Goal: Use online tool/utility: Use online tool/utility

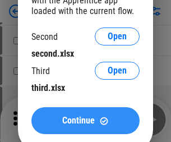
click at [85, 121] on span "Continue" at bounding box center [78, 120] width 33 height 9
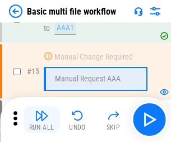
click at [41, 119] on img "button" at bounding box center [41, 115] width 13 height 13
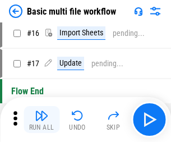
click at [41, 119] on img "button" at bounding box center [41, 115] width 13 height 13
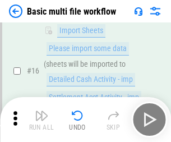
scroll to position [746, 0]
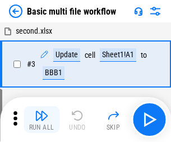
click at [41, 119] on img "button" at bounding box center [41, 115] width 13 height 13
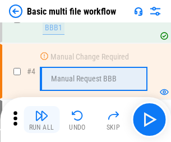
click at [41, 119] on img "button" at bounding box center [41, 115] width 13 height 13
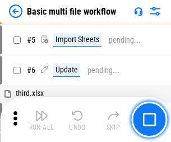
click at [41, 119] on img "button" at bounding box center [41, 115] width 13 height 13
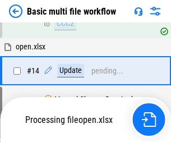
scroll to position [746, 0]
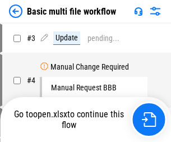
scroll to position [45, 0]
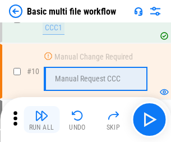
click at [41, 119] on img "button" at bounding box center [41, 115] width 13 height 13
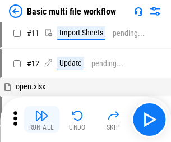
click at [41, 119] on img "button" at bounding box center [41, 115] width 13 height 13
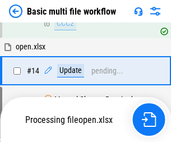
scroll to position [587, 0]
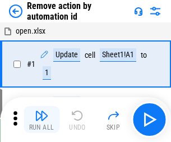
click at [41, 119] on img "button" at bounding box center [41, 115] width 13 height 13
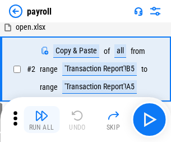
click at [41, 119] on img "button" at bounding box center [41, 115] width 13 height 13
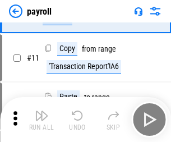
scroll to position [81, 0]
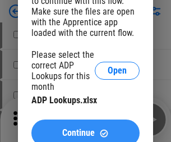
click at [85, 128] on span "Continue" at bounding box center [78, 132] width 33 height 9
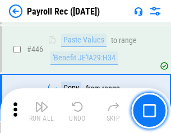
scroll to position [5753, 0]
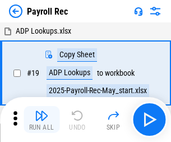
click at [41, 119] on img "button" at bounding box center [41, 115] width 13 height 13
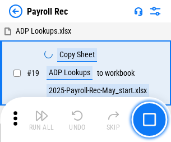
scroll to position [68, 0]
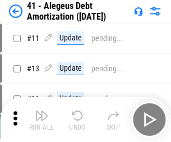
click at [41, 119] on img "button" at bounding box center [41, 115] width 13 height 13
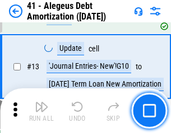
scroll to position [139, 0]
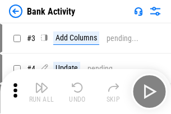
click at [41, 91] on img "button" at bounding box center [41, 87] width 13 height 13
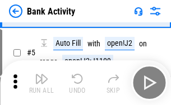
scroll to position [59, 0]
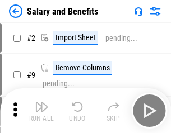
click at [41, 111] on img "button" at bounding box center [41, 106] width 13 height 13
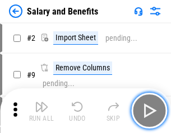
scroll to position [15, 0]
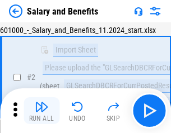
click at [41, 111] on img "button" at bounding box center [41, 106] width 13 height 13
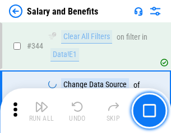
scroll to position [5251, 0]
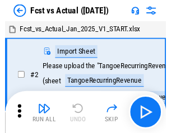
scroll to position [15, 0]
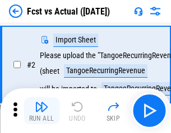
click at [41, 111] on img "button" at bounding box center [41, 106] width 13 height 13
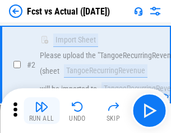
click at [41, 111] on img "button" at bounding box center [41, 106] width 13 height 13
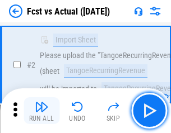
scroll to position [105, 0]
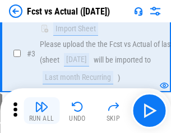
click at [41, 111] on img "button" at bounding box center [41, 106] width 13 height 13
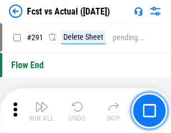
scroll to position [5307, 0]
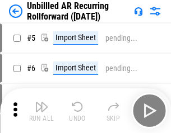
click at [41, 111] on img "button" at bounding box center [41, 106] width 13 height 13
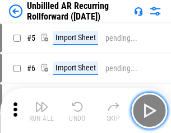
scroll to position [24, 0]
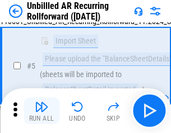
click at [41, 111] on img "button" at bounding box center [41, 106] width 13 height 13
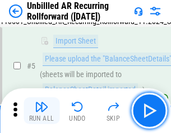
scroll to position [105, 0]
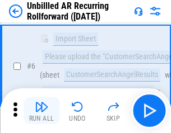
click at [41, 111] on img "button" at bounding box center [41, 106] width 13 height 13
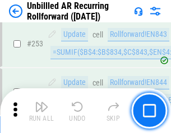
scroll to position [3809, 0]
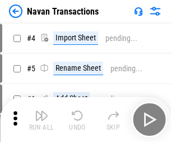
click at [41, 111] on img "button" at bounding box center [41, 115] width 13 height 13
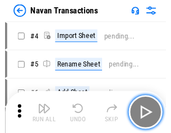
scroll to position [18, 0]
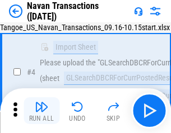
click at [41, 111] on img "button" at bounding box center [41, 106] width 13 height 13
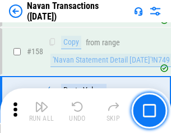
scroll to position [3636, 0]
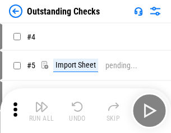
click at [41, 111] on img "button" at bounding box center [41, 106] width 13 height 13
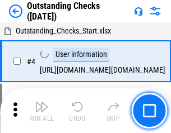
scroll to position [47, 0]
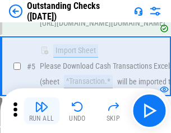
click at [41, 111] on img "button" at bounding box center [41, 106] width 13 height 13
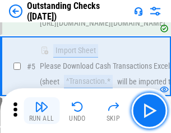
scroll to position [117, 0]
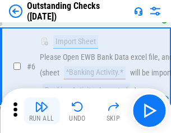
click at [41, 111] on img "button" at bounding box center [41, 106] width 13 height 13
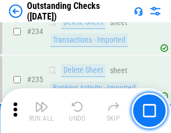
scroll to position [3405, 0]
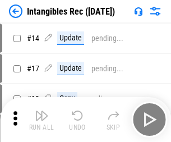
click at [41, 119] on img "button" at bounding box center [41, 115] width 13 height 13
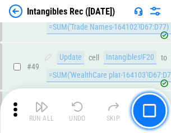
scroll to position [437, 0]
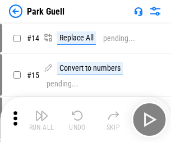
click at [41, 111] on img "button" at bounding box center [41, 115] width 13 height 13
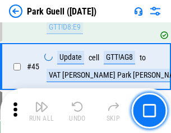
scroll to position [1402, 0]
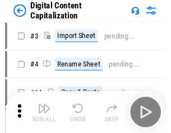
scroll to position [24, 0]
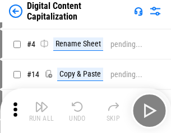
click at [41, 111] on img "button" at bounding box center [41, 106] width 13 height 13
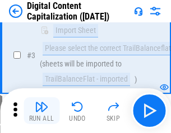
click at [41, 111] on img "button" at bounding box center [41, 106] width 13 height 13
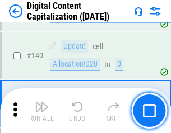
scroll to position [1181, 0]
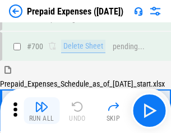
click at [41, 111] on img "button" at bounding box center [41, 106] width 13 height 13
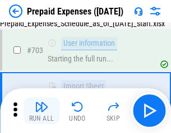
click at [41, 111] on img "button" at bounding box center [41, 106] width 13 height 13
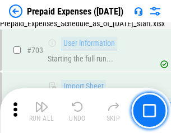
scroll to position [3084, 0]
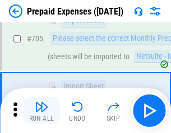
click at [41, 111] on img "button" at bounding box center [41, 106] width 13 height 13
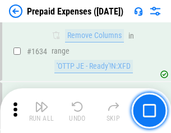
scroll to position [10919, 0]
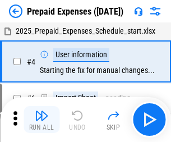
click at [41, 119] on img "button" at bounding box center [41, 115] width 13 height 13
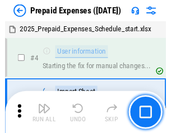
scroll to position [49, 0]
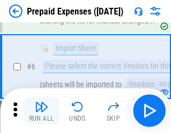
click at [41, 111] on img "button" at bounding box center [41, 106] width 13 height 13
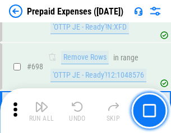
scroll to position [3905, 0]
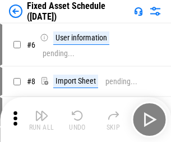
click at [41, 119] on img "button" at bounding box center [41, 115] width 13 height 13
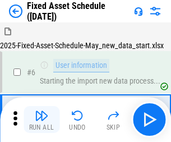
click at [41, 111] on img "button" at bounding box center [41, 115] width 13 height 13
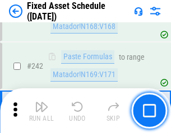
scroll to position [3474, 0]
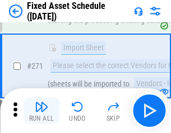
click at [41, 111] on img "button" at bounding box center [41, 106] width 13 height 13
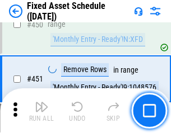
scroll to position [5013, 0]
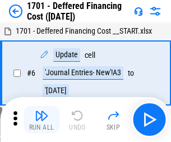
click at [41, 119] on img "button" at bounding box center [41, 115] width 13 height 13
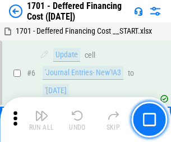
scroll to position [135, 0]
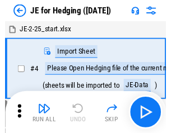
scroll to position [2, 0]
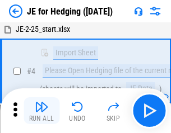
click at [41, 111] on img "button" at bounding box center [41, 106] width 13 height 13
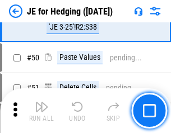
scroll to position [726, 0]
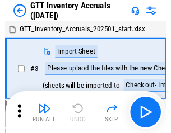
scroll to position [2, 0]
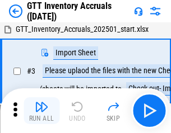
click at [41, 111] on img "button" at bounding box center [41, 106] width 13 height 13
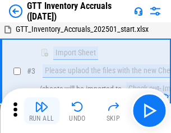
click at [41, 111] on img "button" at bounding box center [41, 106] width 13 height 13
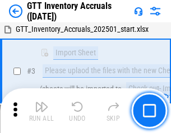
scroll to position [72, 0]
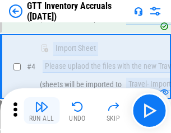
click at [41, 111] on img "button" at bounding box center [41, 106] width 13 height 13
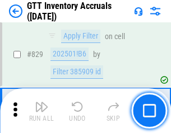
scroll to position [8512, 0]
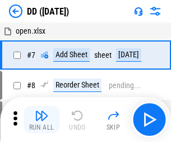
click at [41, 119] on img "button" at bounding box center [41, 115] width 13 height 13
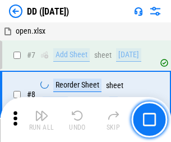
scroll to position [108, 0]
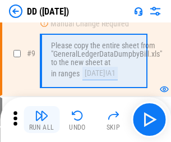
click at [41, 119] on img "button" at bounding box center [41, 115] width 13 height 13
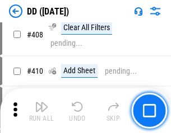
scroll to position [5018, 0]
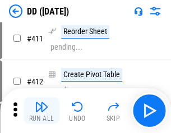
click at [41, 111] on img "button" at bounding box center [41, 106] width 13 height 13
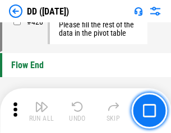
scroll to position [5367, 0]
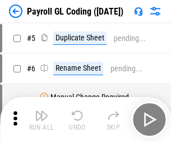
click at [41, 119] on img "button" at bounding box center [41, 115] width 13 height 13
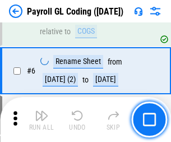
scroll to position [135, 0]
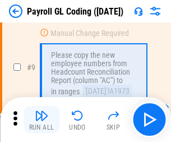
click at [41, 119] on img "button" at bounding box center [41, 115] width 13 height 13
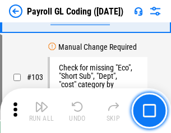
scroll to position [2631, 0]
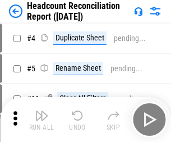
click at [41, 119] on img "button" at bounding box center [41, 115] width 13 height 13
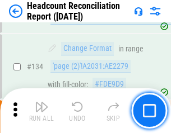
scroll to position [1348, 0]
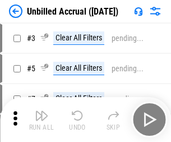
click at [41, 119] on img "button" at bounding box center [41, 115] width 13 height 13
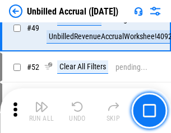
scroll to position [1017, 0]
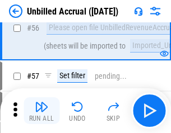
click at [41, 111] on img "button" at bounding box center [41, 106] width 13 height 13
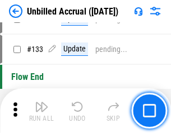
scroll to position [3340, 0]
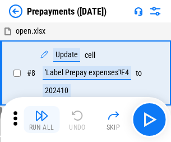
click at [41, 119] on img "button" at bounding box center [41, 115] width 13 height 13
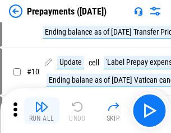
scroll to position [70, 0]
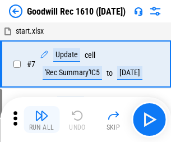
click at [41, 119] on img "button" at bounding box center [41, 115] width 13 height 13
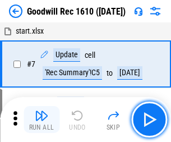
scroll to position [192, 0]
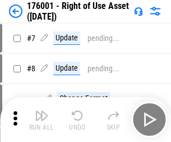
click at [41, 119] on img "button" at bounding box center [41, 115] width 13 height 13
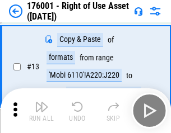
scroll to position [72, 0]
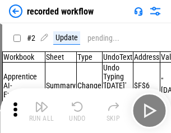
click at [41, 111] on img "button" at bounding box center [41, 106] width 13 height 13
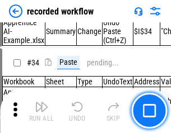
scroll to position [3505, 0]
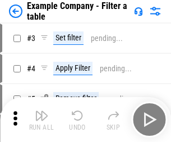
click at [41, 119] on img "button" at bounding box center [41, 115] width 13 height 13
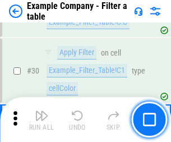
scroll to position [1026, 0]
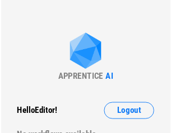
scroll to position [17, 0]
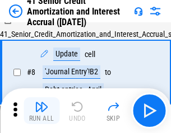
click at [41, 111] on img "button" at bounding box center [41, 106] width 13 height 13
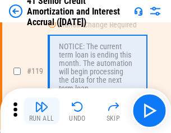
click at [41, 111] on img "button" at bounding box center [41, 106] width 13 height 13
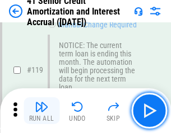
scroll to position [1058, 0]
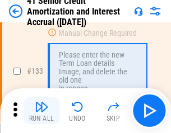
click at [41, 111] on img "button" at bounding box center [41, 106] width 13 height 13
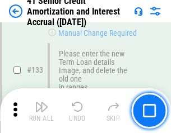
scroll to position [1172, 0]
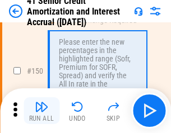
click at [41, 111] on img "button" at bounding box center [41, 106] width 13 height 13
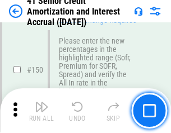
scroll to position [1290, 0]
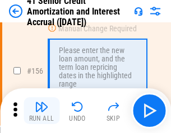
click at [41, 111] on img "button" at bounding box center [41, 106] width 13 height 13
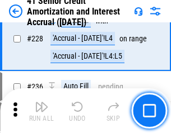
scroll to position [2512, 0]
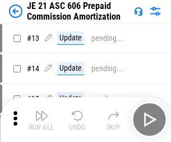
click at [41, 111] on img "button" at bounding box center [41, 115] width 13 height 13
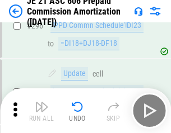
scroll to position [2064, 0]
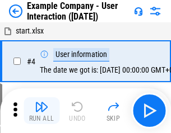
click at [41, 111] on img "button" at bounding box center [41, 106] width 13 height 13
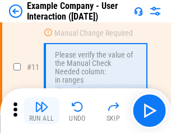
click at [41, 111] on img "button" at bounding box center [41, 106] width 13 height 13
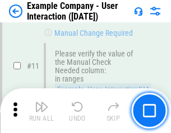
scroll to position [243, 0]
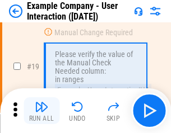
click at [41, 111] on img "button" at bounding box center [41, 106] width 13 height 13
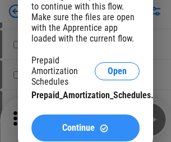
click at [85, 128] on span "Continue" at bounding box center [78, 127] width 33 height 9
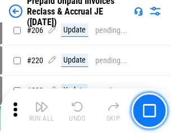
scroll to position [1453, 0]
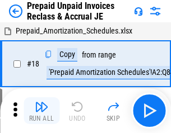
click at [41, 111] on img "button" at bounding box center [41, 106] width 13 height 13
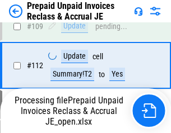
scroll to position [858, 0]
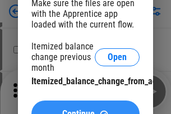
click at [85, 109] on span "Continue" at bounding box center [78, 113] width 33 height 9
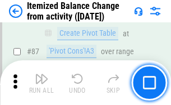
scroll to position [1096, 0]
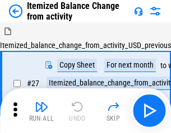
scroll to position [17, 0]
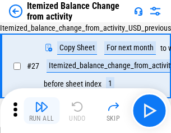
click at [41, 111] on img "button" at bounding box center [41, 106] width 13 height 13
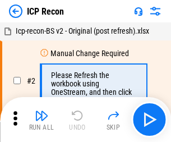
scroll to position [5, 0]
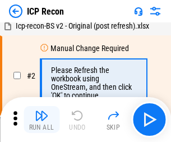
click at [41, 119] on img "button" at bounding box center [41, 115] width 13 height 13
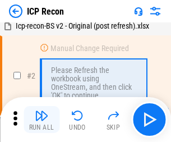
click at [41, 119] on img "button" at bounding box center [41, 115] width 13 height 13
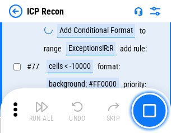
scroll to position [1008, 0]
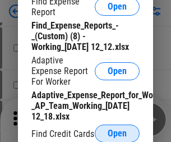
click at [117, 133] on span "Open" at bounding box center [117, 133] width 19 height 9
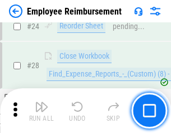
scroll to position [524, 0]
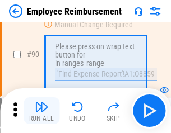
click at [41, 111] on img "button" at bounding box center [41, 106] width 13 height 13
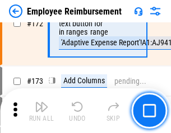
click at [41, 111] on img "button" at bounding box center [41, 106] width 13 height 13
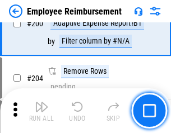
scroll to position [2837, 0]
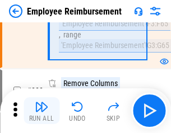
click at [41, 111] on img "button" at bounding box center [41, 106] width 13 height 13
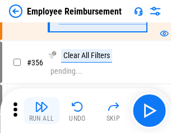
click at [41, 111] on img "button" at bounding box center [41, 106] width 13 height 13
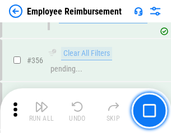
scroll to position [5974, 0]
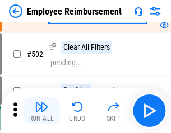
click at [41, 111] on img "button" at bounding box center [41, 106] width 13 height 13
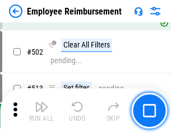
scroll to position [7128, 0]
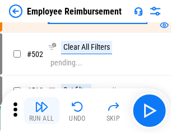
click at [41, 111] on img "button" at bounding box center [41, 106] width 13 height 13
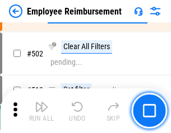
click at [41, 111] on img "button" at bounding box center [41, 106] width 13 height 13
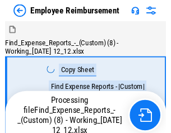
scroll to position [38, 0]
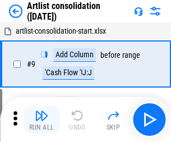
click at [41, 119] on img "button" at bounding box center [41, 115] width 13 height 13
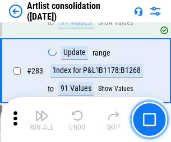
scroll to position [4638, 0]
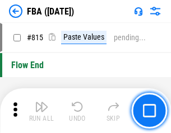
scroll to position [10039, 0]
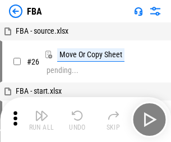
scroll to position [11, 0]
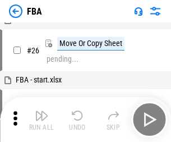
click at [41, 119] on img "button" at bounding box center [41, 115] width 13 height 13
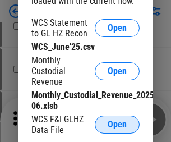
click at [117, 124] on span "Open" at bounding box center [117, 124] width 19 height 9
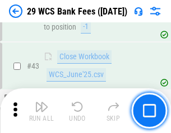
scroll to position [458, 0]
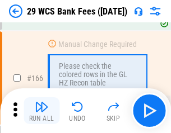
click at [41, 111] on img "button" at bounding box center [41, 106] width 13 height 13
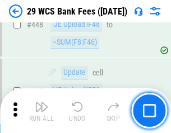
scroll to position [5430, 0]
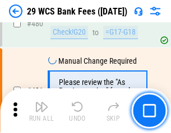
click at [41, 111] on img "button" at bounding box center [41, 106] width 13 height 13
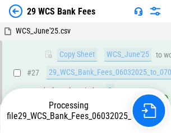
scroll to position [224, 0]
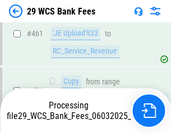
scroll to position [5770, 0]
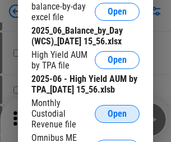
click at [117, 118] on span "Open" at bounding box center [117, 113] width 19 height 9
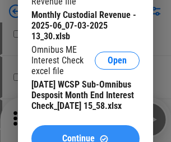
click at [85, 134] on span "Continue" at bounding box center [78, 138] width 33 height 9
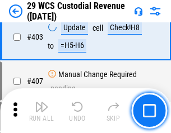
scroll to position [5194, 0]
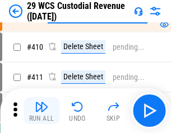
click at [41, 111] on img "button" at bounding box center [41, 106] width 13 height 13
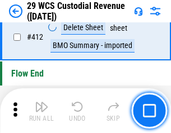
scroll to position [5356, 0]
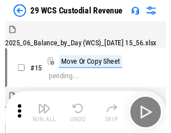
scroll to position [27, 0]
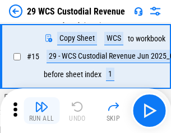
click at [41, 111] on img "button" at bounding box center [41, 106] width 13 height 13
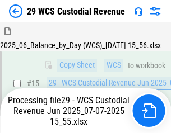
scroll to position [254, 0]
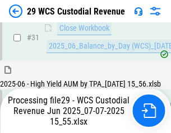
scroll to position [576, 0]
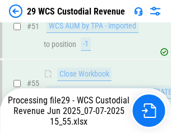
scroll to position [1114, 0]
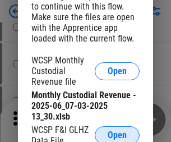
click at [117, 133] on span "Open" at bounding box center [117, 135] width 19 height 9
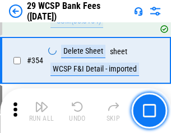
scroll to position [3728, 0]
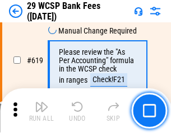
click at [41, 111] on img "button" at bounding box center [41, 106] width 13 height 13
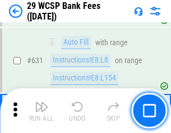
scroll to position [6464, 0]
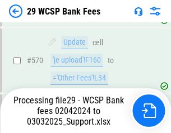
scroll to position [5861, 0]
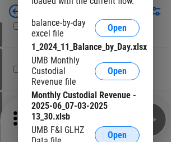
click at [117, 133] on span "Open" at bounding box center [117, 135] width 19 height 9
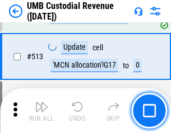
scroll to position [5424, 0]
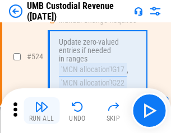
click at [41, 111] on img "button" at bounding box center [41, 106] width 13 height 13
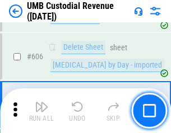
scroll to position [6473, 0]
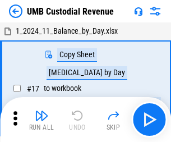
scroll to position [8, 0]
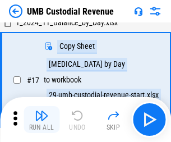
click at [41, 119] on img "button" at bounding box center [41, 115] width 13 height 13
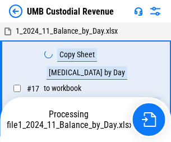
scroll to position [8, 0]
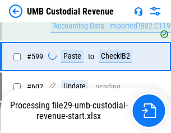
scroll to position [6399, 0]
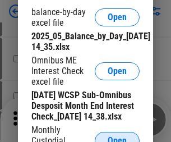
click at [117, 136] on span "Open" at bounding box center [117, 140] width 19 height 9
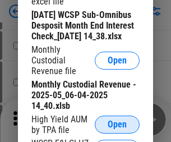
click at [117, 129] on span "Open" at bounding box center [117, 124] width 19 height 9
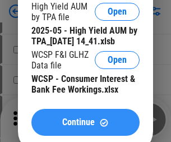
click at [85, 127] on span "Continue" at bounding box center [78, 122] width 33 height 9
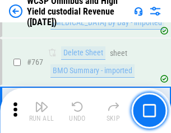
scroll to position [9138, 0]
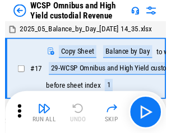
scroll to position [6, 0]
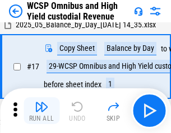
click at [41, 111] on img "button" at bounding box center [41, 106] width 13 height 13
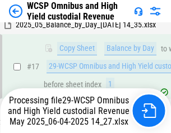
scroll to position [233, 0]
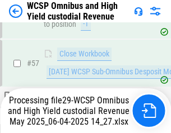
scroll to position [1151, 0]
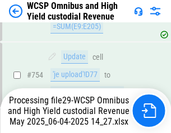
scroll to position [9064, 0]
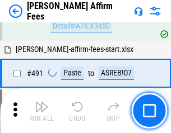
scroll to position [3049, 0]
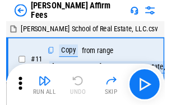
scroll to position [11, 0]
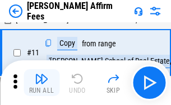
click at [41, 83] on img "button" at bounding box center [41, 78] width 13 height 13
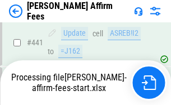
scroll to position [2941, 0]
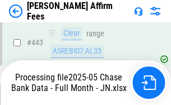
scroll to position [2941, 0]
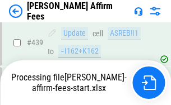
scroll to position [2941, 0]
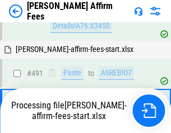
scroll to position [2992, 0]
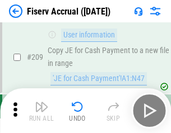
scroll to position [3483, 0]
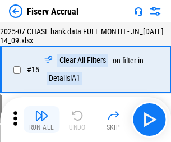
click at [41, 119] on img "button" at bounding box center [41, 115] width 13 height 13
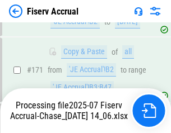
scroll to position [3102, 0]
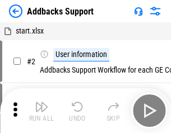
click at [41, 111] on img "button" at bounding box center [41, 106] width 13 height 13
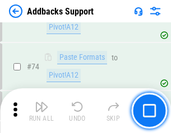
scroll to position [816, 0]
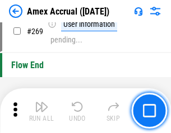
scroll to position [3284, 0]
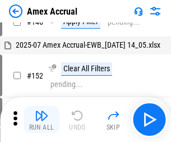
click at [41, 119] on img "button" at bounding box center [41, 115] width 13 height 13
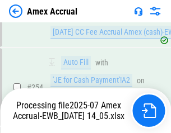
scroll to position [3409, 0]
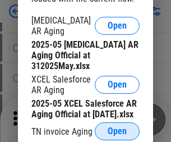
click at [117, 128] on span "Open" at bounding box center [117, 131] width 19 height 9
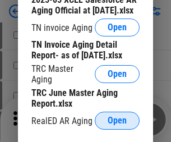
click at [117, 117] on span "Open" at bounding box center [117, 120] width 19 height 9
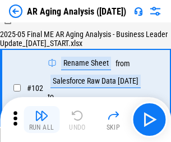
click at [41, 119] on img "button" at bounding box center [41, 115] width 13 height 13
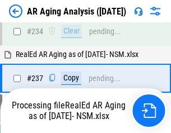
scroll to position [1738, 0]
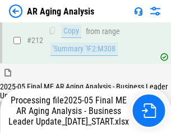
scroll to position [1725, 0]
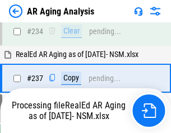
scroll to position [1772, 0]
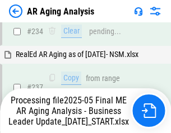
scroll to position [1772, 0]
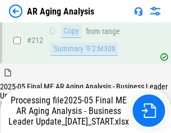
scroll to position [1686, 0]
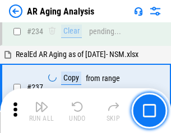
scroll to position [1725, 0]
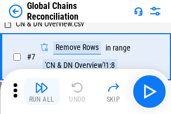
click at [41, 91] on img "button" at bounding box center [41, 87] width 13 height 13
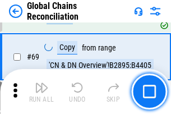
scroll to position [1178, 0]
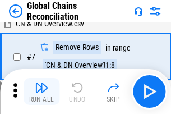
click at [41, 91] on img "button" at bounding box center [41, 87] width 13 height 13
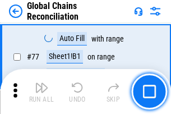
scroll to position [1377, 0]
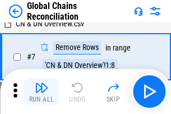
click at [41, 91] on img "button" at bounding box center [41, 87] width 13 height 13
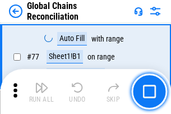
scroll to position [1377, 0]
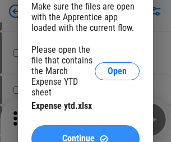
click at [85, 134] on span "Continue" at bounding box center [78, 138] width 33 height 9
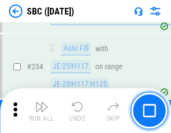
scroll to position [2121, 0]
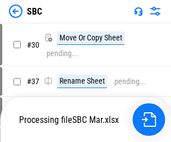
scroll to position [11, 0]
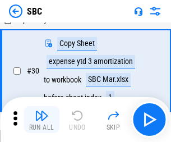
click at [41, 119] on img "button" at bounding box center [41, 115] width 13 height 13
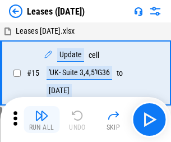
click at [41, 119] on img "button" at bounding box center [41, 115] width 13 height 13
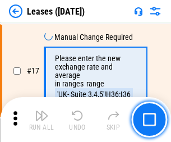
click at [41, 119] on img "button" at bounding box center [41, 115] width 13 height 13
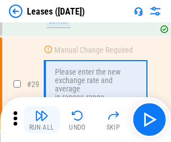
click at [41, 119] on img "button" at bounding box center [41, 115] width 13 height 13
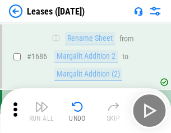
scroll to position [18350, 0]
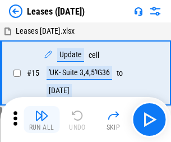
click at [41, 119] on img "button" at bounding box center [41, 115] width 13 height 13
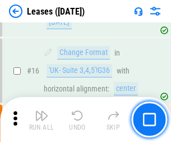
scroll to position [149, 0]
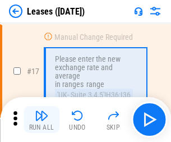
click at [41, 119] on img "button" at bounding box center [41, 115] width 13 height 13
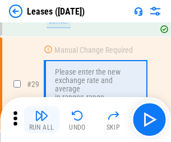
click at [41, 119] on img "button" at bounding box center [41, 115] width 13 height 13
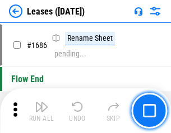
scroll to position [18350, 0]
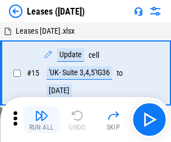
click at [41, 119] on img "button" at bounding box center [41, 115] width 13 height 13
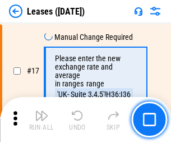
click at [41, 119] on img "button" at bounding box center [41, 115] width 13 height 13
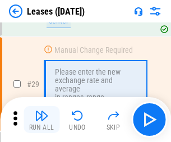
click at [41, 119] on img "button" at bounding box center [41, 115] width 13 height 13
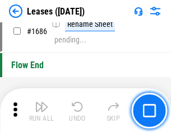
scroll to position [18350, 0]
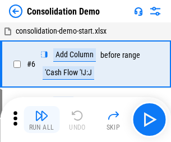
click at [41, 119] on img "button" at bounding box center [41, 115] width 13 height 13
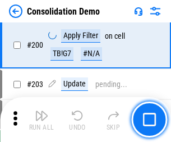
scroll to position [3516, 0]
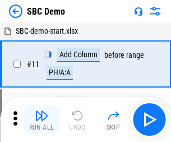
click at [41, 119] on img "button" at bounding box center [41, 115] width 13 height 13
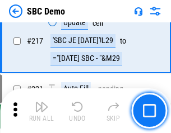
scroll to position [2768, 0]
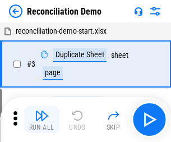
click at [41, 119] on img "button" at bounding box center [41, 115] width 13 height 13
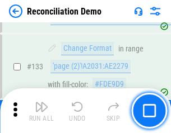
scroll to position [1332, 0]
